Goal: Information Seeking & Learning: Learn about a topic

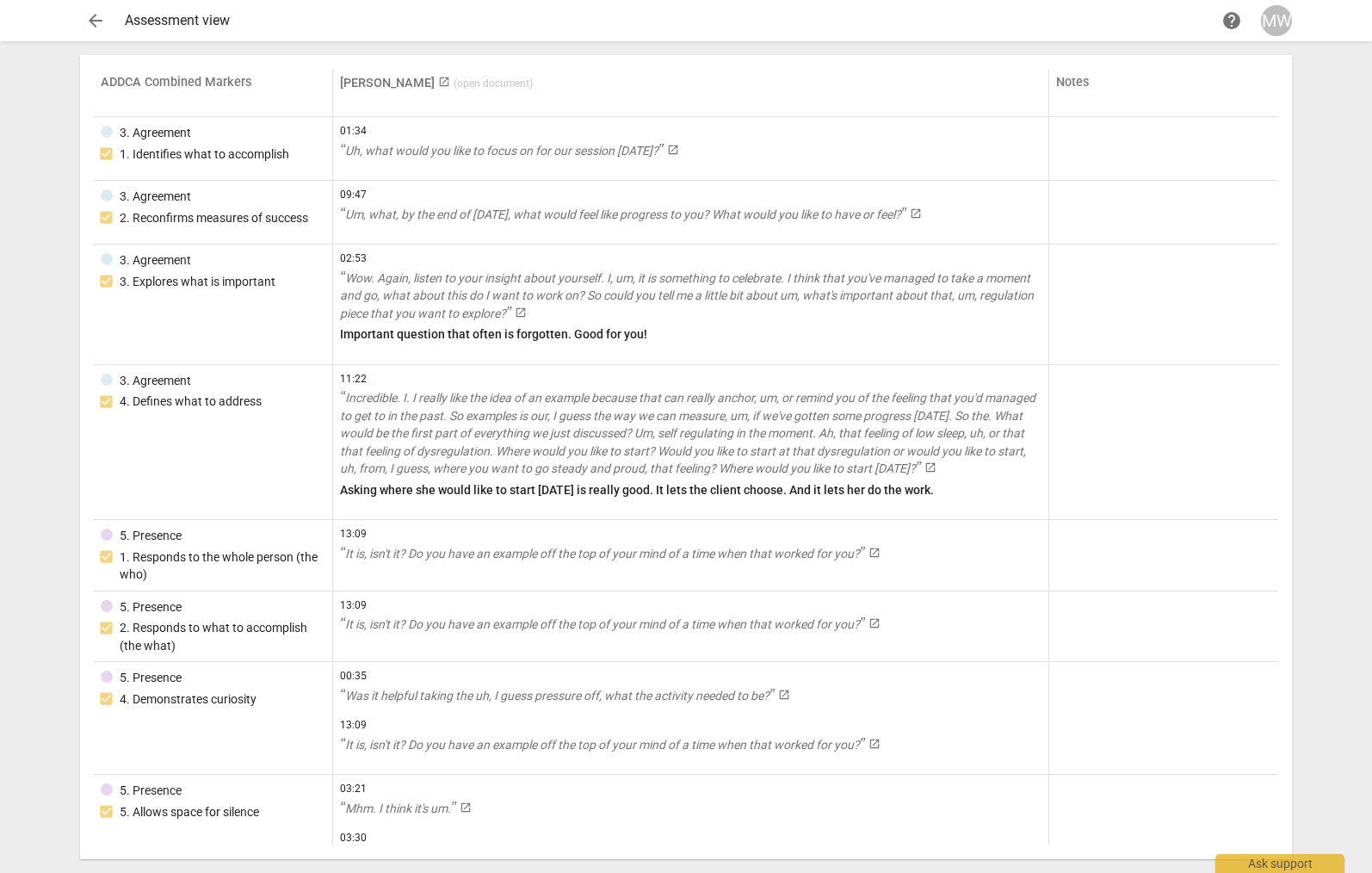
click at [385, 90] on link "Linda King launch ( open document )" at bounding box center [436, 83] width 193 height 15
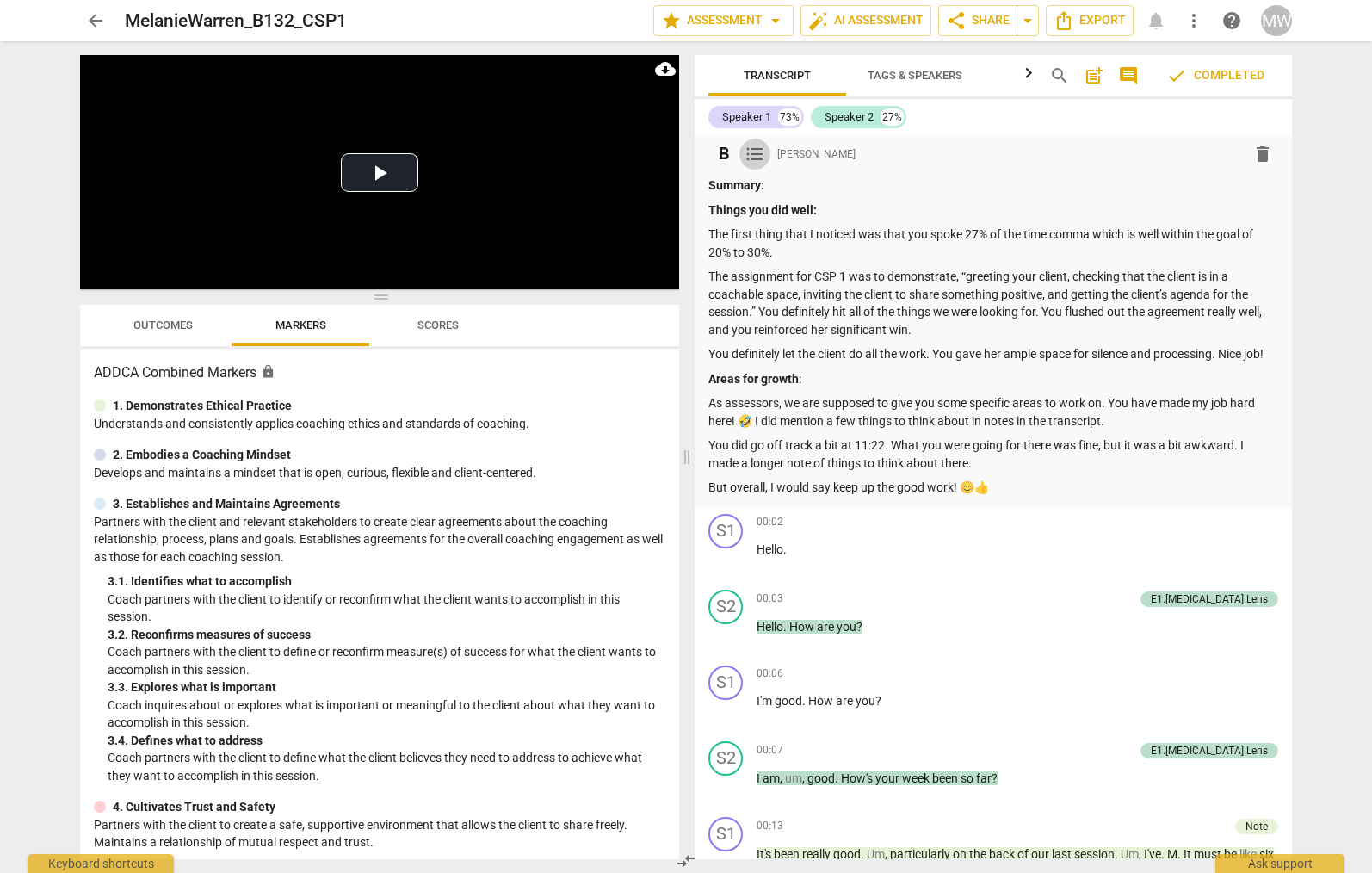
click at [762, 157] on span "format_list_bulleted" at bounding box center [755, 154] width 20 height 20
click at [1131, 72] on span "comment" at bounding box center [1128, 75] width 20 height 20
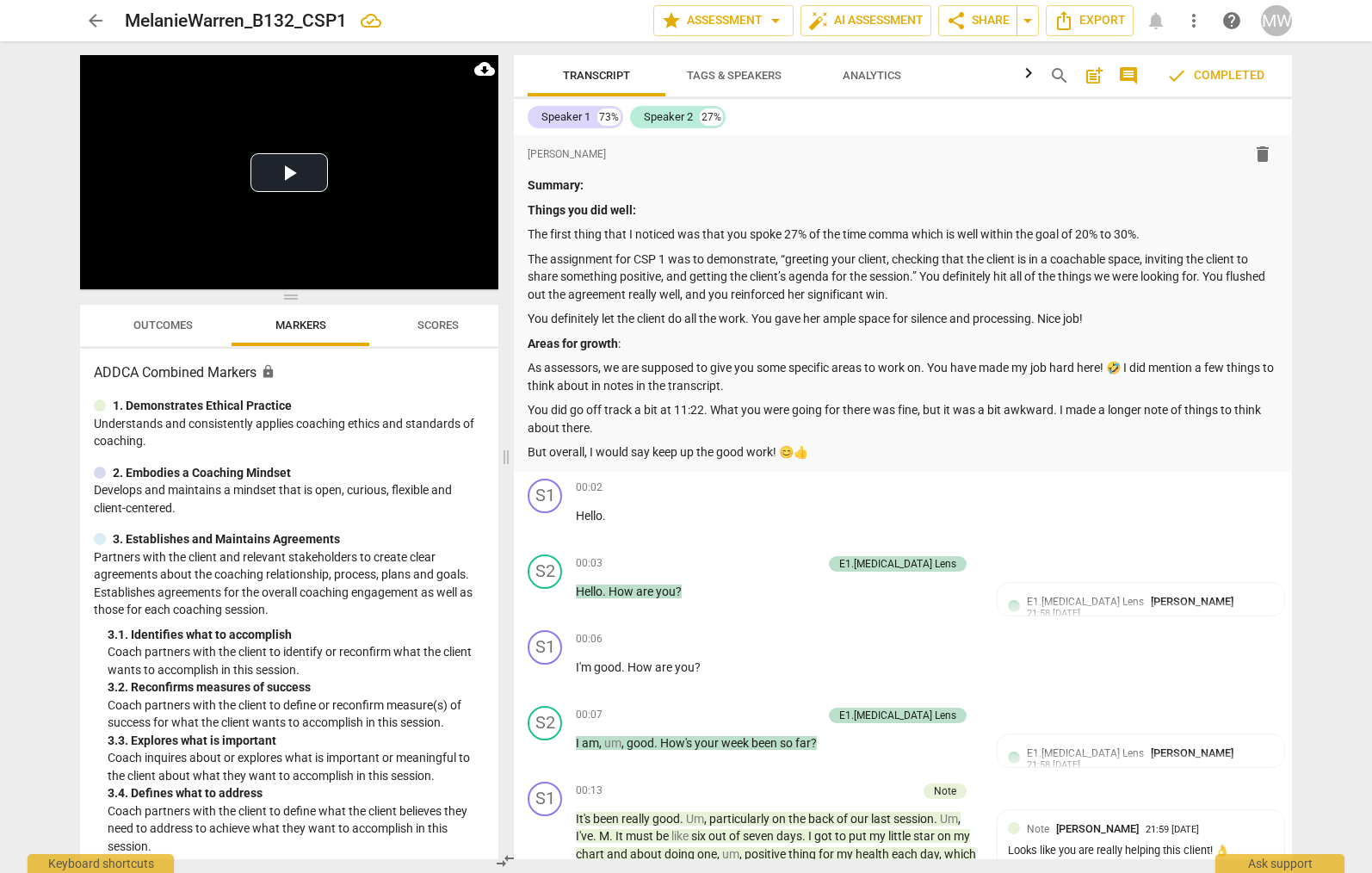
click at [1131, 72] on span "comment" at bounding box center [1128, 75] width 20 height 20
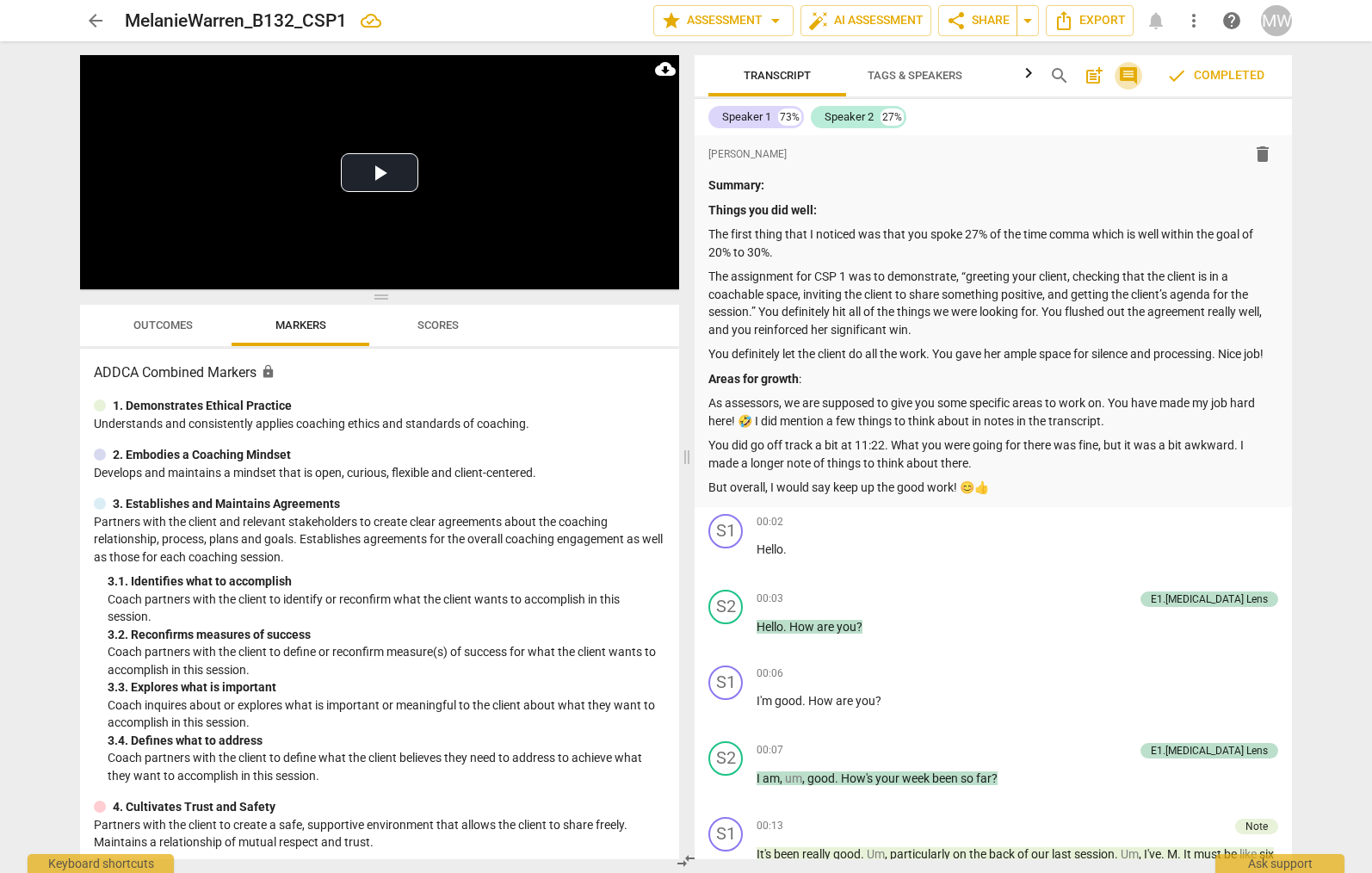
click at [1131, 72] on span "comment" at bounding box center [1128, 75] width 20 height 20
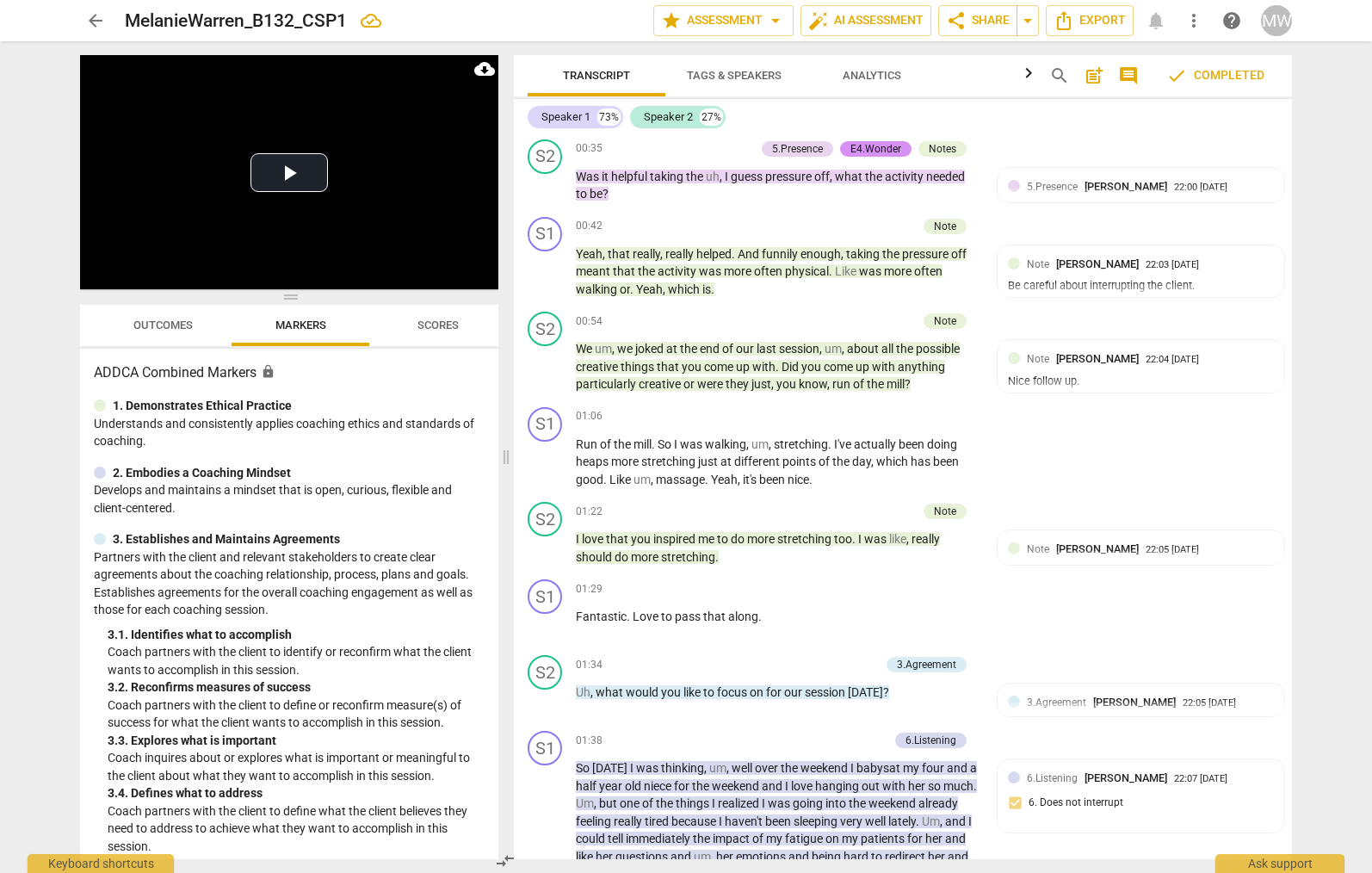
scroll to position [602, 0]
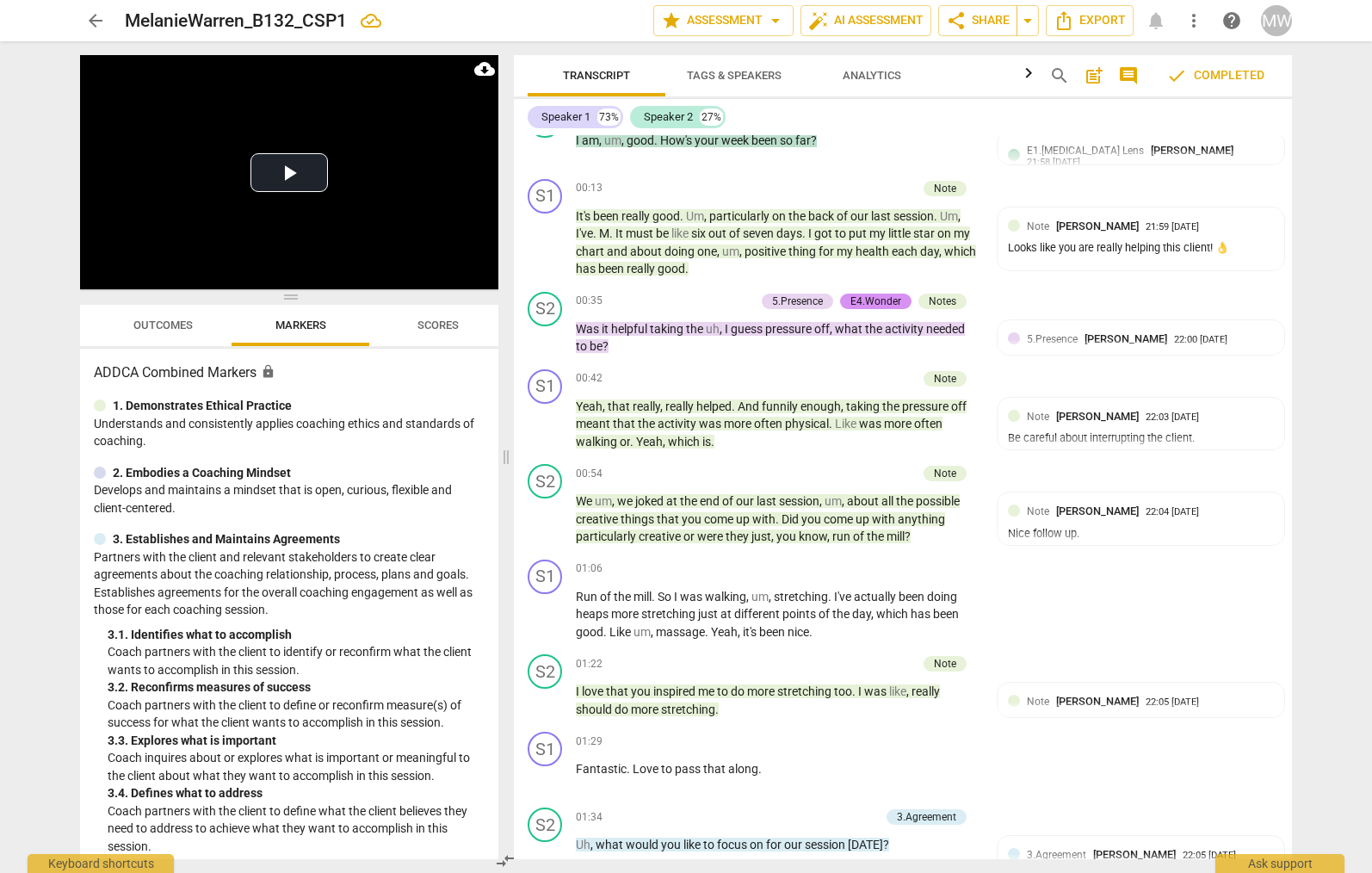
click at [95, 20] on span "arrow_back" at bounding box center [95, 20] width 20 height 20
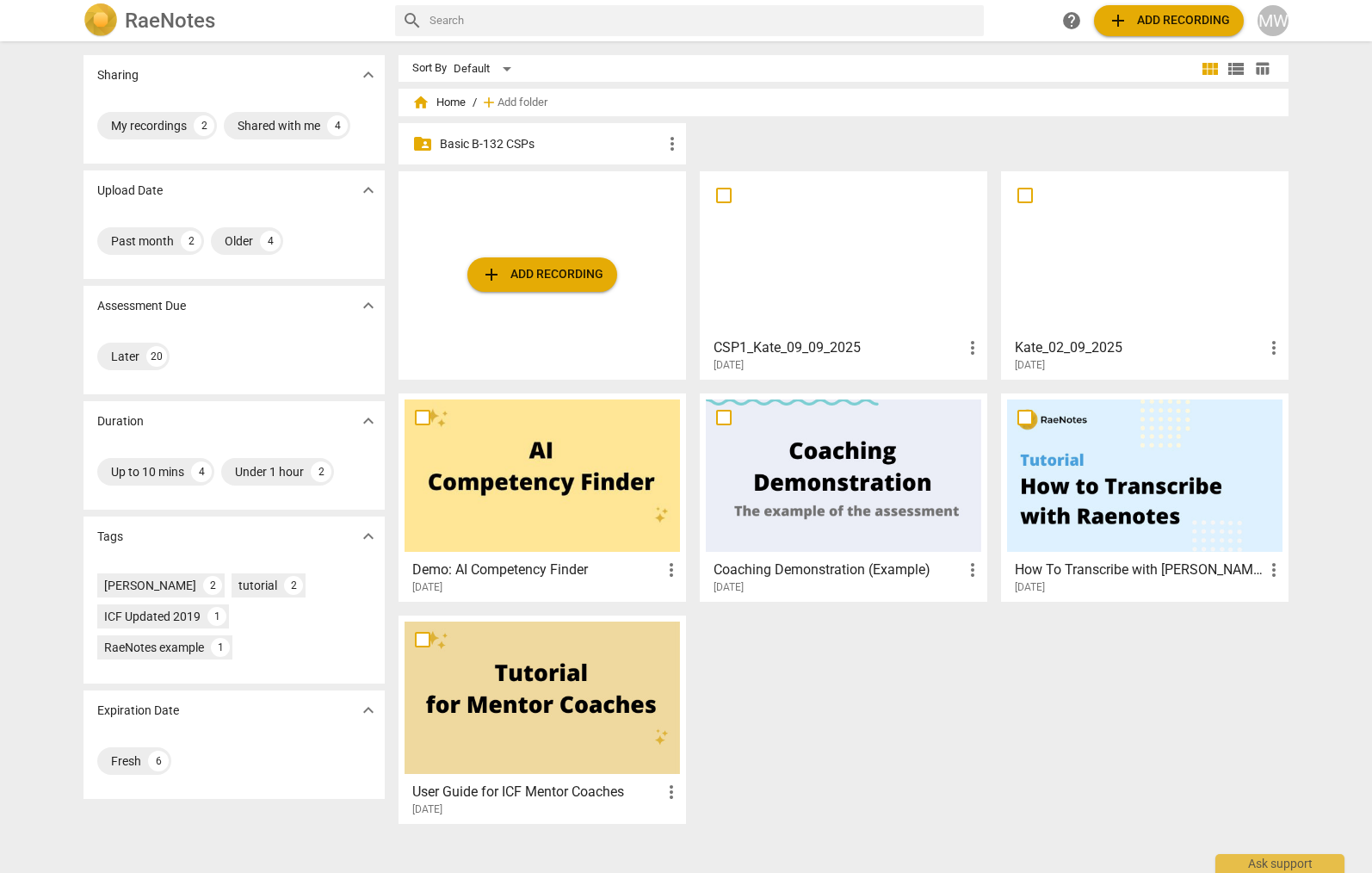
click at [631, 145] on p "Basic B-132 CSPs" at bounding box center [550, 144] width 222 height 18
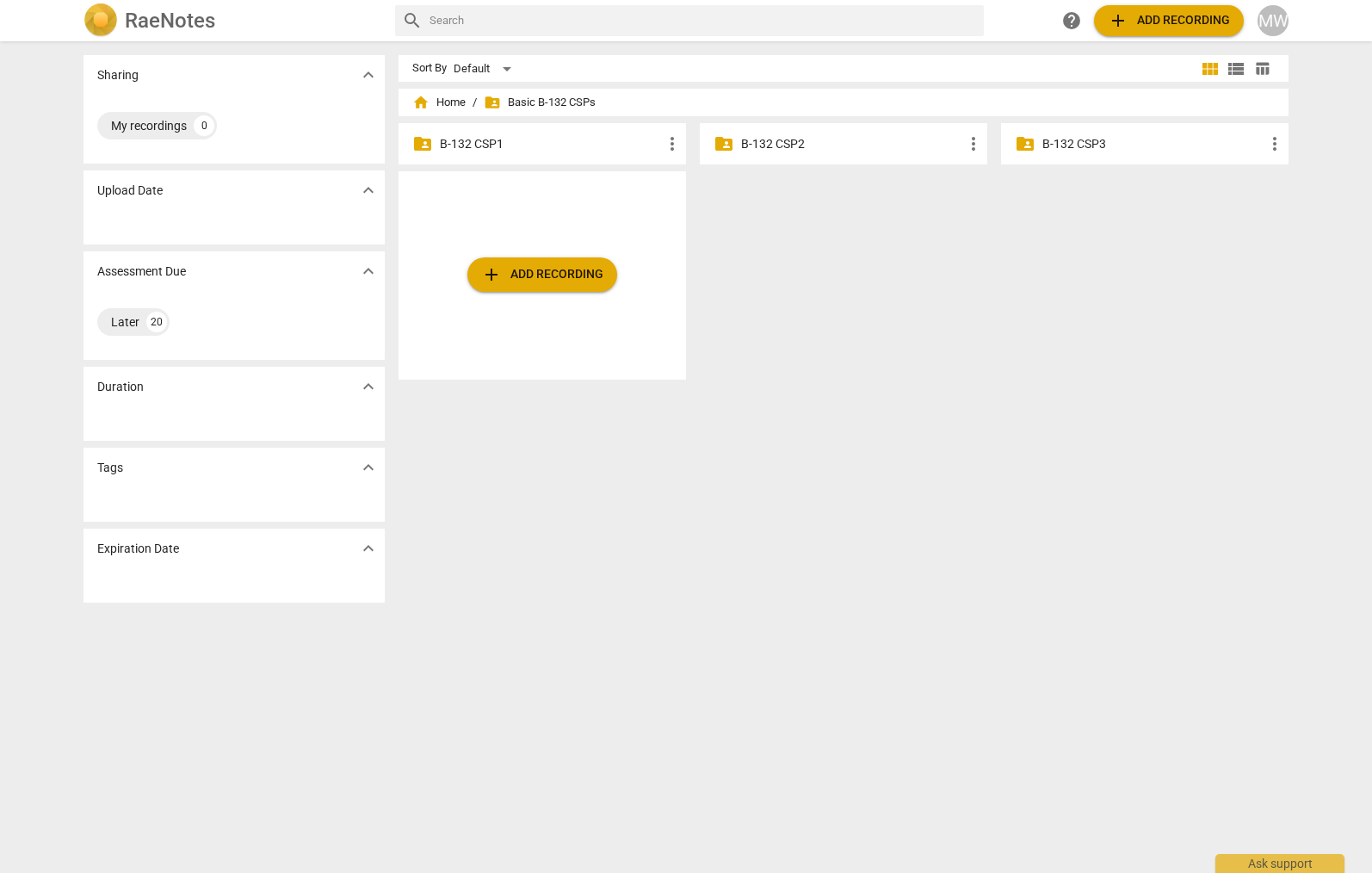
click at [815, 143] on p "B-132 CSP2" at bounding box center [852, 144] width 222 height 18
click at [599, 142] on p "B-132 CSP1" at bounding box center [550, 144] width 222 height 18
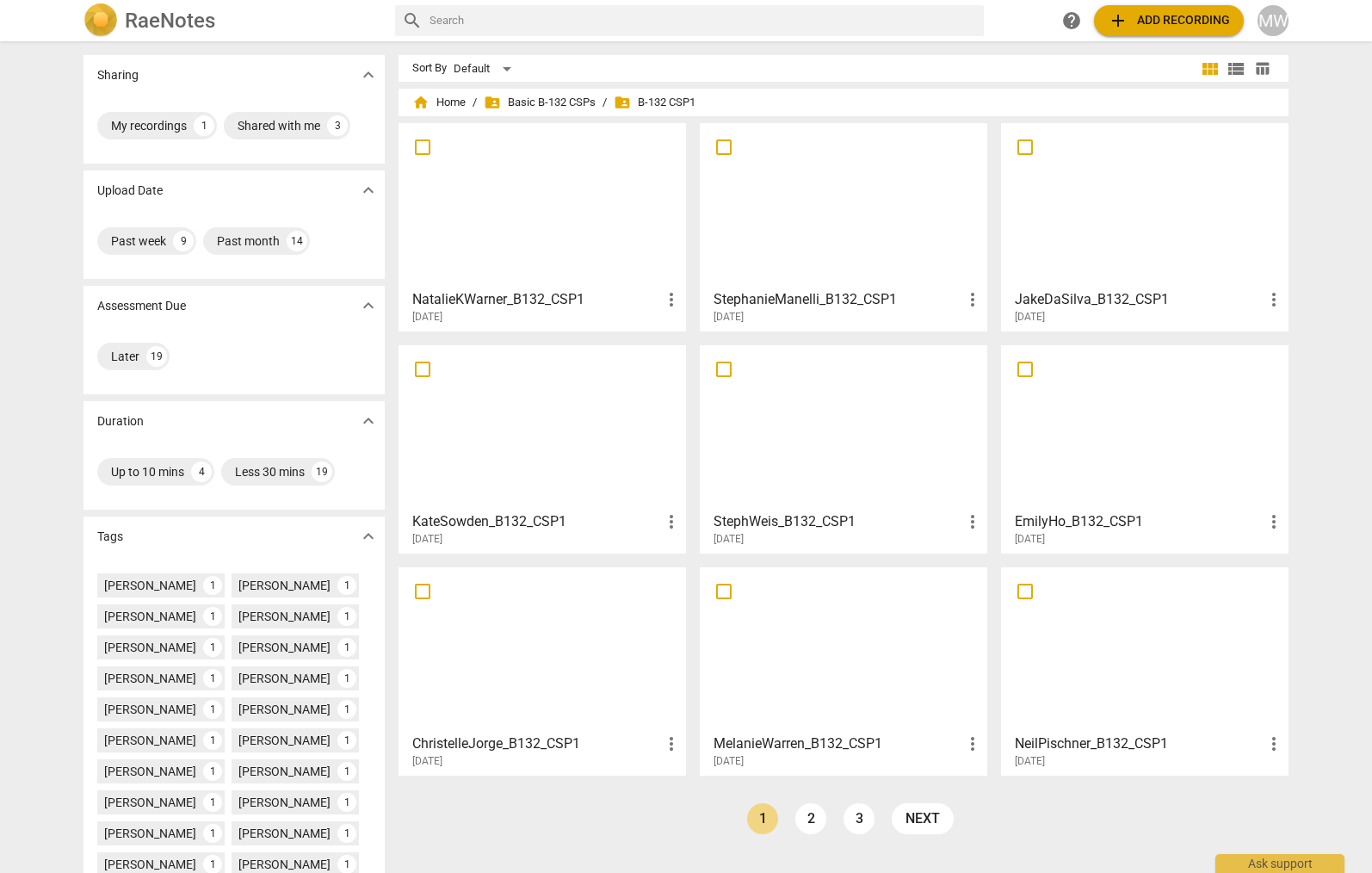
click at [563, 417] on div at bounding box center [541, 427] width 275 height 152
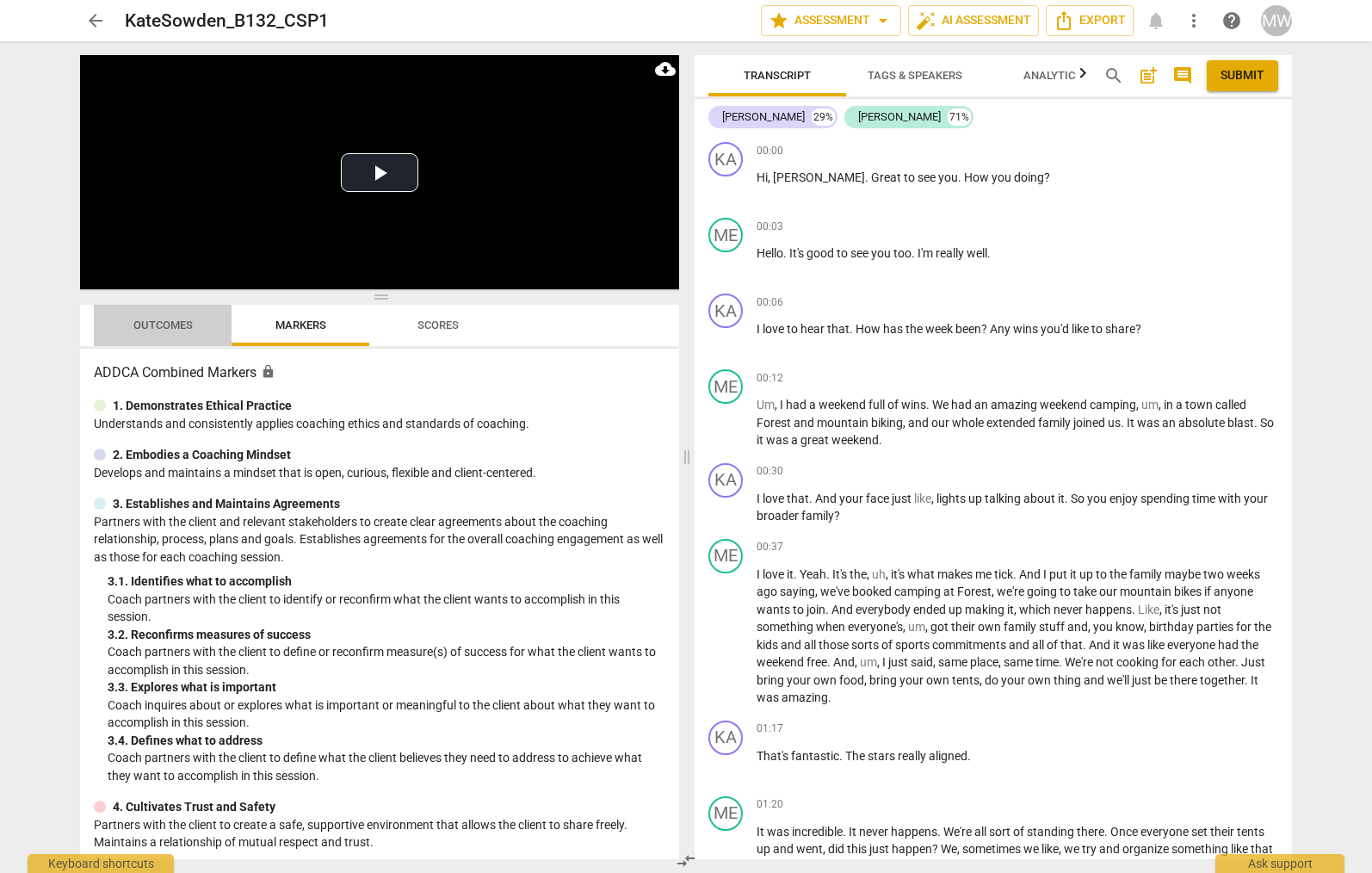
click at [165, 320] on span "Outcomes" at bounding box center [163, 325] width 59 height 13
